Goal: Entertainment & Leisure: Consume media (video, audio)

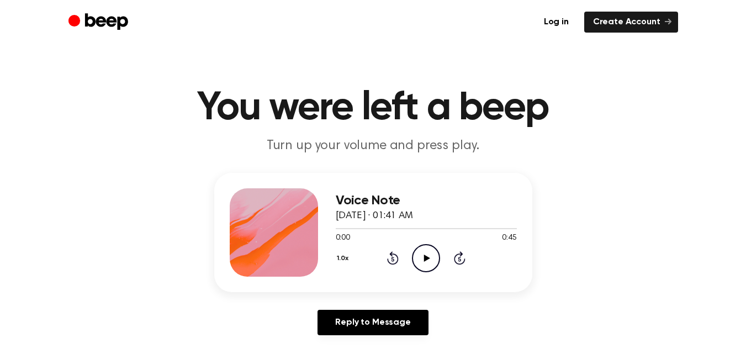
click at [427, 265] on icon "Play Audio" at bounding box center [426, 258] width 28 height 28
click at [508, 228] on span at bounding box center [512, 228] width 9 height 9
click at [431, 260] on icon "Play Audio" at bounding box center [426, 258] width 28 height 28
click at [417, 252] on icon "Play Audio" at bounding box center [426, 258] width 28 height 28
click at [460, 228] on div at bounding box center [426, 228] width 181 height 9
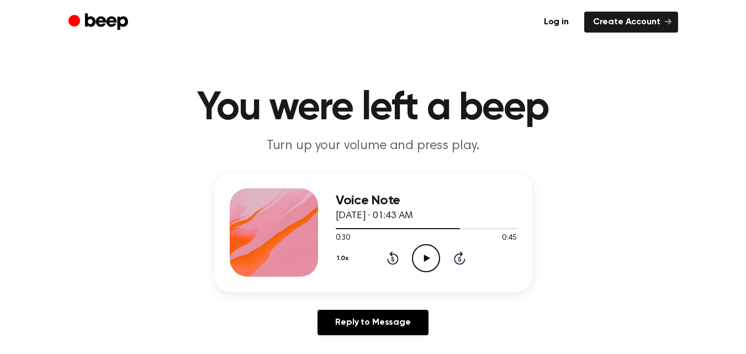
click at [420, 263] on icon "Play Audio" at bounding box center [426, 258] width 28 height 28
click at [417, 265] on icon "Play Audio" at bounding box center [426, 258] width 28 height 28
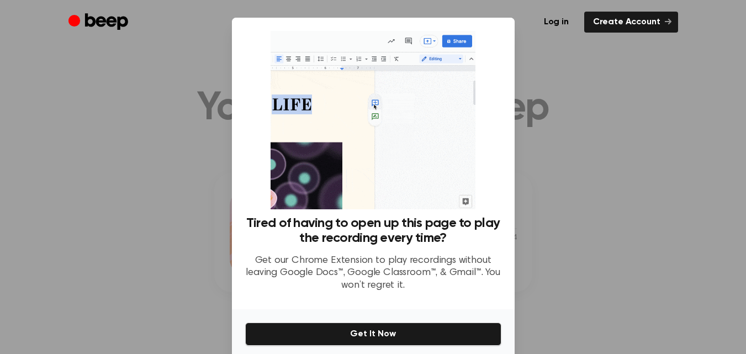
click at [557, 193] on div at bounding box center [373, 177] width 746 height 354
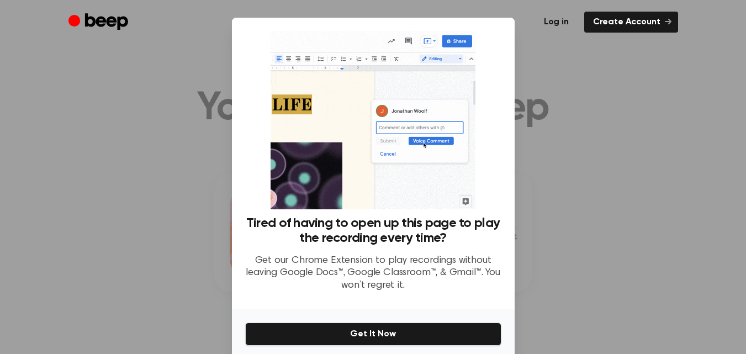
click at [557, 19] on link "Log in" at bounding box center [556, 22] width 42 height 21
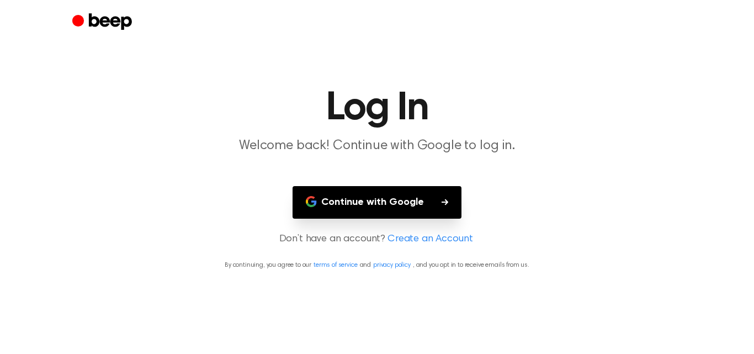
click at [420, 208] on button "Continue with Google" at bounding box center [377, 202] width 169 height 33
click at [388, 202] on button "Continue with Google" at bounding box center [377, 202] width 169 height 33
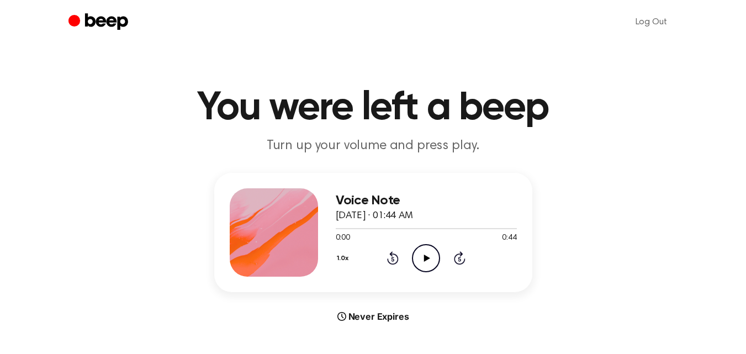
click at [422, 256] on icon "Play Audio" at bounding box center [426, 258] width 28 height 28
click at [424, 258] on icon at bounding box center [425, 257] width 5 height 7
click at [470, 226] on div at bounding box center [426, 228] width 181 height 9
click at [423, 258] on icon "Play Audio" at bounding box center [426, 258] width 28 height 28
click at [423, 263] on icon "Play Audio" at bounding box center [426, 258] width 28 height 28
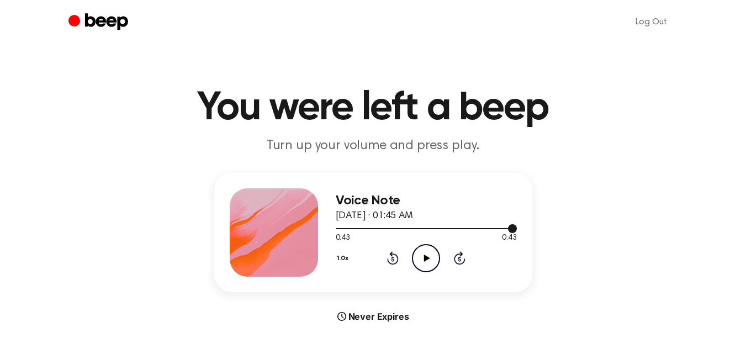
click at [500, 227] on div at bounding box center [426, 228] width 181 height 9
click at [431, 259] on icon "Play Audio" at bounding box center [426, 258] width 28 height 28
click at [424, 257] on icon at bounding box center [427, 257] width 6 height 7
click at [422, 257] on icon "Play Audio" at bounding box center [426, 258] width 28 height 28
click at [361, 226] on div at bounding box center [426, 228] width 181 height 9
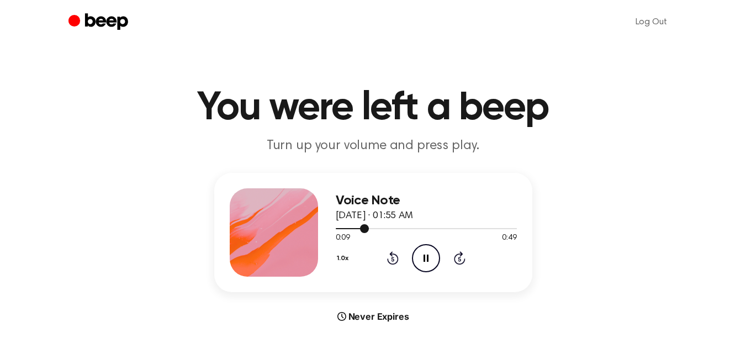
click at [352, 228] on div at bounding box center [352, 228] width 33 height 1
click at [424, 253] on icon "Pause Audio" at bounding box center [426, 258] width 28 height 28
click at [353, 228] on div at bounding box center [352, 228] width 33 height 1
click at [420, 254] on icon "Play Audio" at bounding box center [426, 258] width 28 height 28
click at [420, 254] on icon "Pause Audio" at bounding box center [426, 258] width 28 height 28
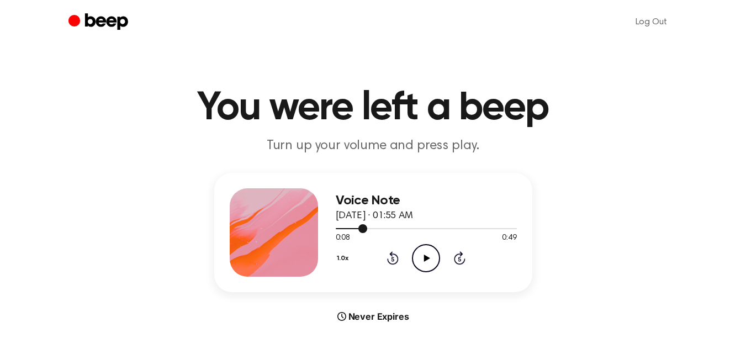
click at [348, 228] on div at bounding box center [351, 228] width 31 height 1
click at [429, 253] on icon "Play Audio" at bounding box center [426, 258] width 28 height 28
click at [376, 228] on div at bounding box center [371, 228] width 71 height 1
click at [394, 229] on div at bounding box center [426, 228] width 181 height 9
click at [457, 230] on div at bounding box center [426, 228] width 181 height 9
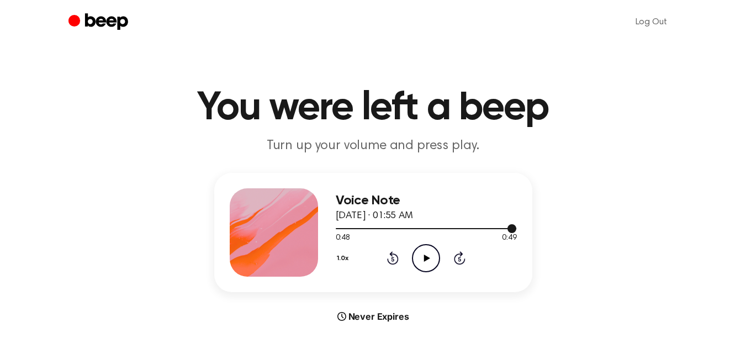
click at [338, 228] on div at bounding box center [426, 228] width 181 height 9
click at [428, 256] on icon "Play Audio" at bounding box center [426, 258] width 28 height 28
click at [425, 262] on icon "Play Audio" at bounding box center [426, 258] width 28 height 28
click at [402, 225] on div at bounding box center [426, 228] width 181 height 9
click at [392, 228] on div at bounding box center [372, 228] width 72 height 1
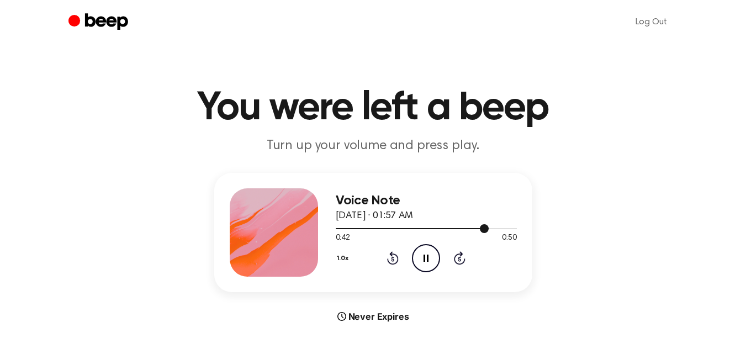
click at [476, 228] on div at bounding box center [426, 228] width 181 height 9
click at [464, 229] on div at bounding box center [426, 228] width 181 height 9
click at [429, 260] on icon "Pause Audio" at bounding box center [426, 258] width 28 height 28
click at [459, 225] on div at bounding box center [426, 228] width 181 height 9
click at [428, 252] on icon "Play Audio" at bounding box center [426, 258] width 28 height 28
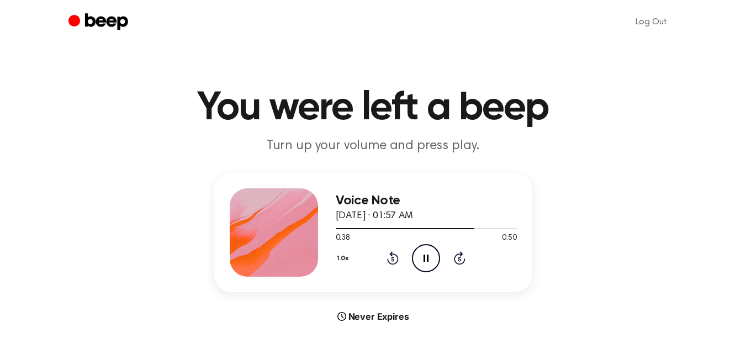
click at [428, 252] on icon "Pause Audio" at bounding box center [426, 258] width 28 height 28
click at [431, 257] on icon "Play Audio" at bounding box center [426, 258] width 28 height 28
click at [470, 228] on div at bounding box center [415, 228] width 159 height 1
click at [430, 250] on icon "Play Audio" at bounding box center [426, 258] width 28 height 28
click at [485, 228] on div at bounding box center [426, 228] width 181 height 9
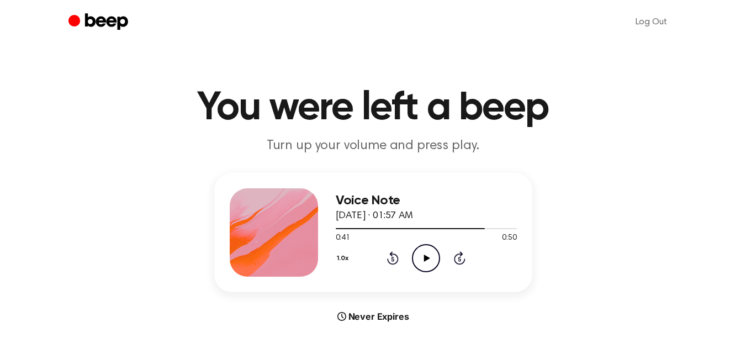
drag, startPoint x: 425, startPoint y: 255, endPoint x: 432, endPoint y: 197, distance: 58.3
click at [424, 255] on icon at bounding box center [427, 257] width 6 height 7
click at [427, 256] on icon "Play Audio" at bounding box center [426, 258] width 28 height 28
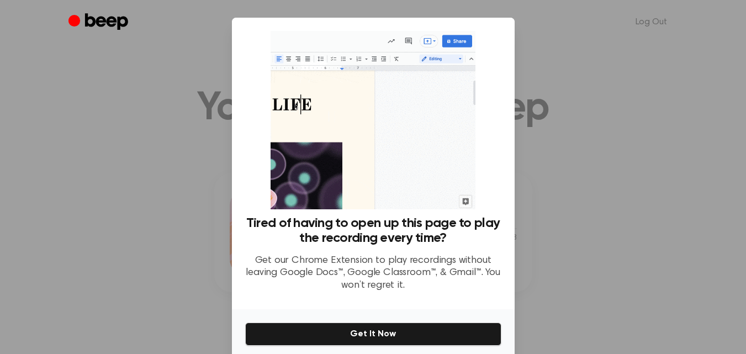
scroll to position [45, 0]
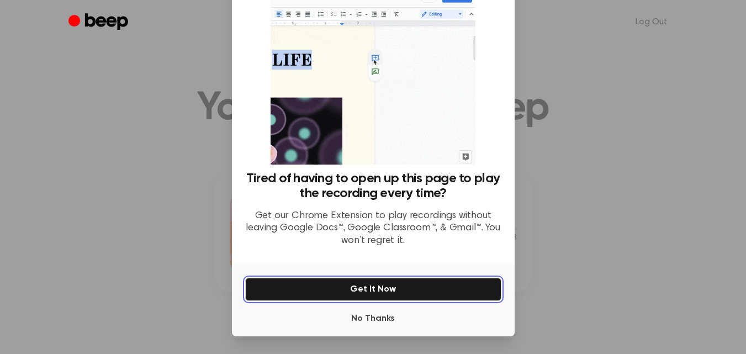
click at [405, 296] on button "Get It Now" at bounding box center [373, 289] width 256 height 23
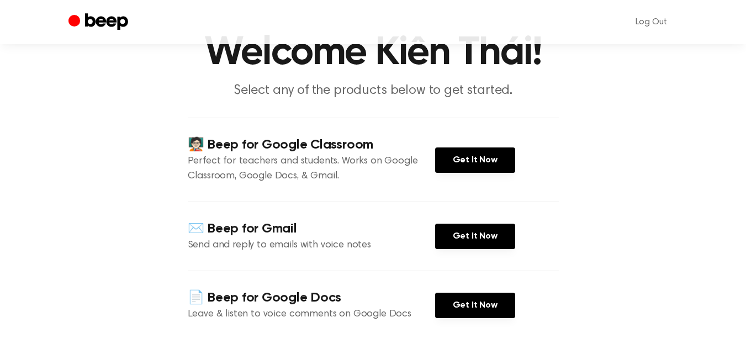
scroll to position [110, 0]
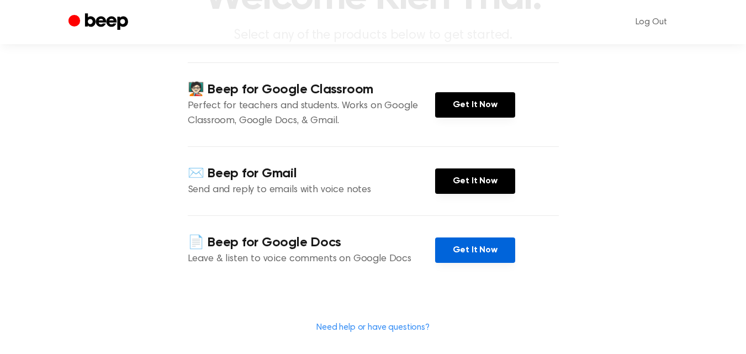
click at [485, 257] on link "Get It Now" at bounding box center [475, 249] width 80 height 25
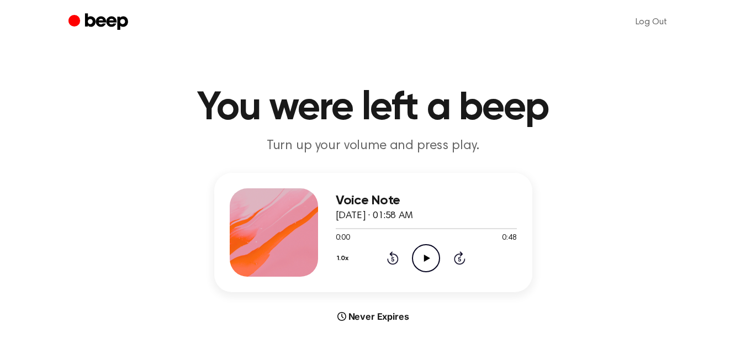
click at [433, 264] on icon "Play Audio" at bounding box center [426, 258] width 28 height 28
click at [418, 258] on icon "Pause Audio" at bounding box center [426, 258] width 28 height 28
click at [418, 258] on icon "Play Audio" at bounding box center [426, 258] width 28 height 28
click at [423, 262] on icon "Play Audio" at bounding box center [426, 258] width 28 height 28
click at [434, 253] on icon "Play Audio" at bounding box center [426, 258] width 28 height 28
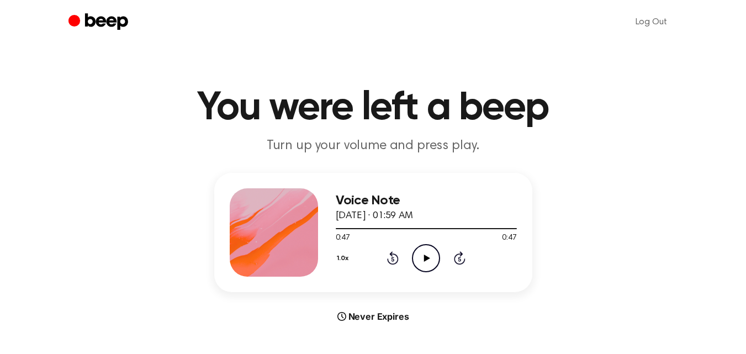
click at [431, 255] on icon "Play Audio" at bounding box center [426, 258] width 28 height 28
click at [421, 256] on icon "Play Audio" at bounding box center [426, 258] width 28 height 28
click at [426, 269] on icon "Play Audio" at bounding box center [426, 258] width 28 height 28
